Goal: Transaction & Acquisition: Purchase product/service

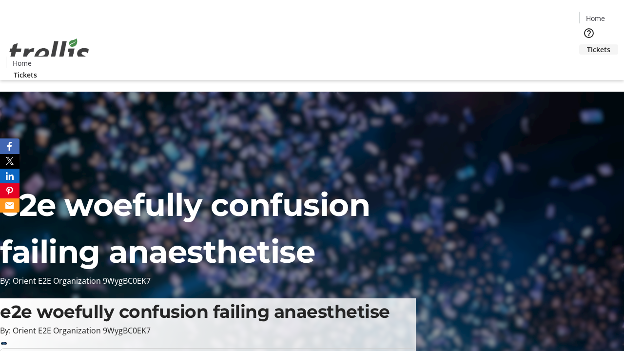
click at [587, 44] on span "Tickets" at bounding box center [598, 49] width 23 height 10
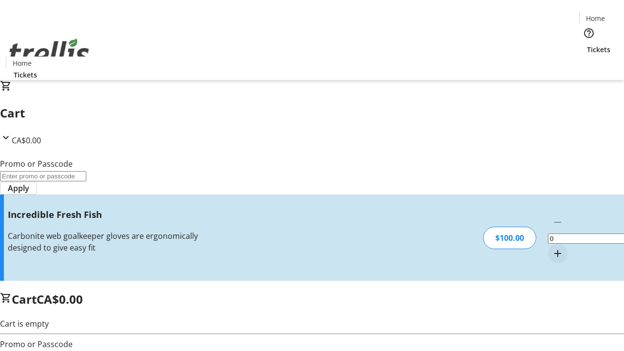
click at [552, 248] on mat-icon "Increment by one" at bounding box center [558, 254] width 12 height 12
type input "1"
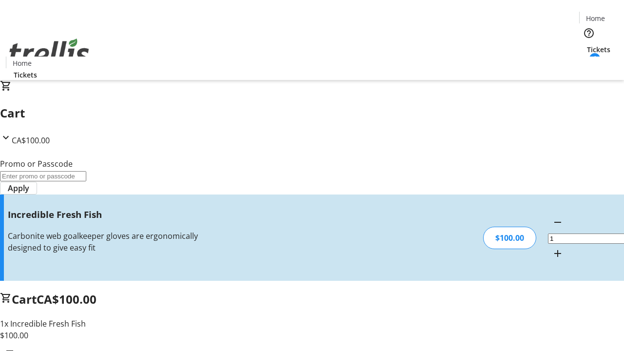
type input "FREE"
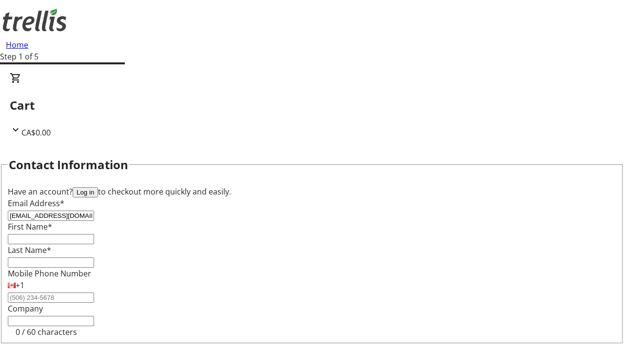
type input "[EMAIL_ADDRESS][DOMAIN_NAME]"
type input "Daniella"
type input "[PERSON_NAME]"
